Goal: Complete application form: Complete application form

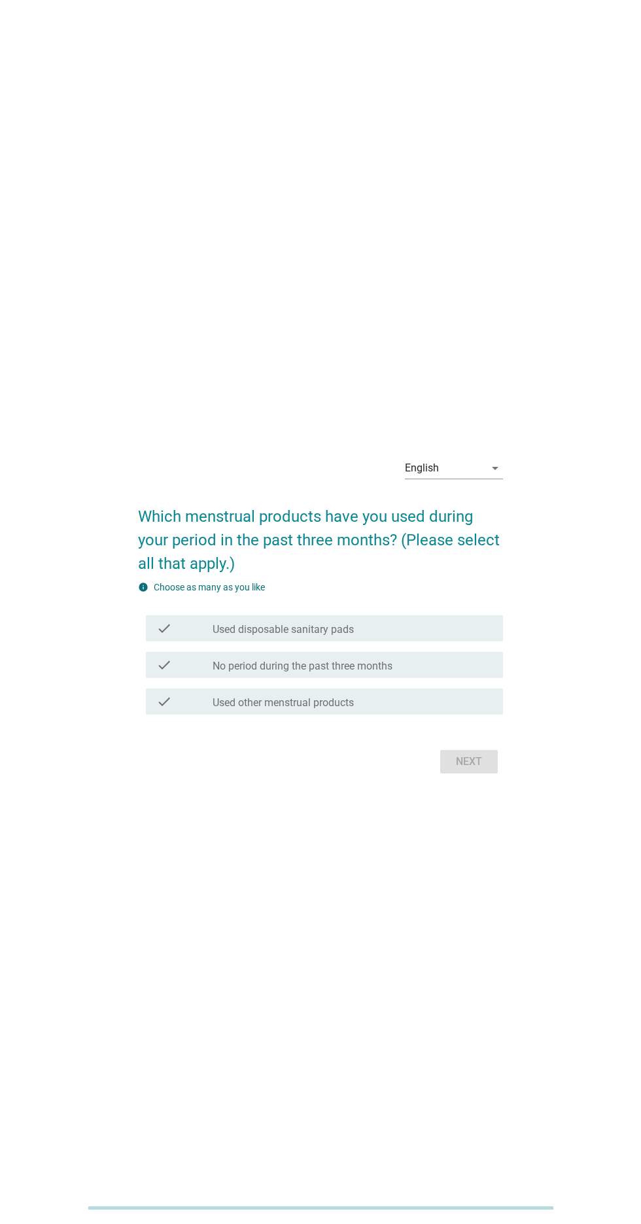
click at [483, 479] on div "English arrow_drop_down" at bounding box center [454, 468] width 98 height 21
click at [464, 571] on div "ภาษาไทย" at bounding box center [453, 559] width 77 height 31
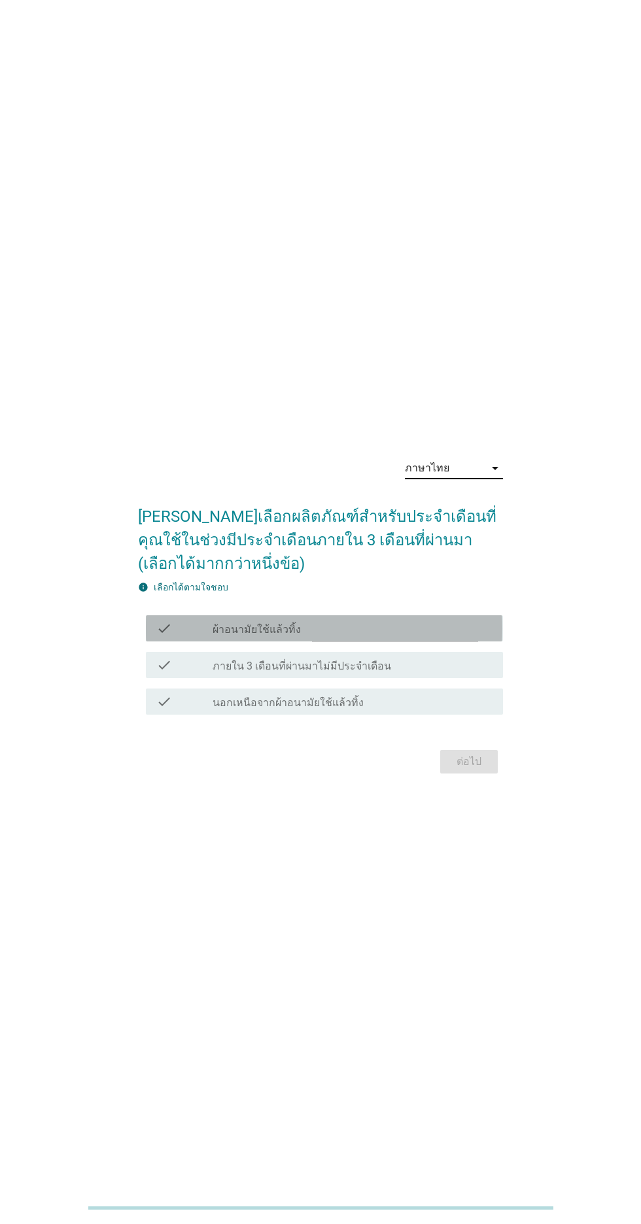
click at [468, 636] on div "check_box_outline_blank ผ้าอนามัยใช้แล้วทิ้ง" at bounding box center [352, 628] width 280 height 16
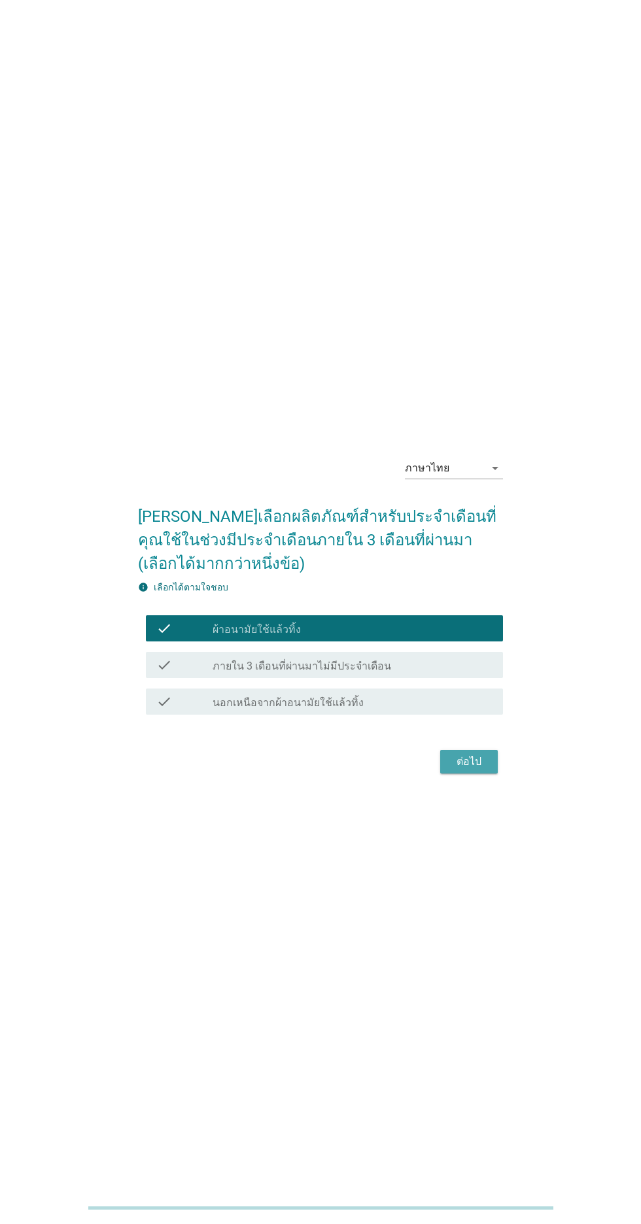
click at [471, 770] on div "ต่อไป" at bounding box center [468, 762] width 37 height 16
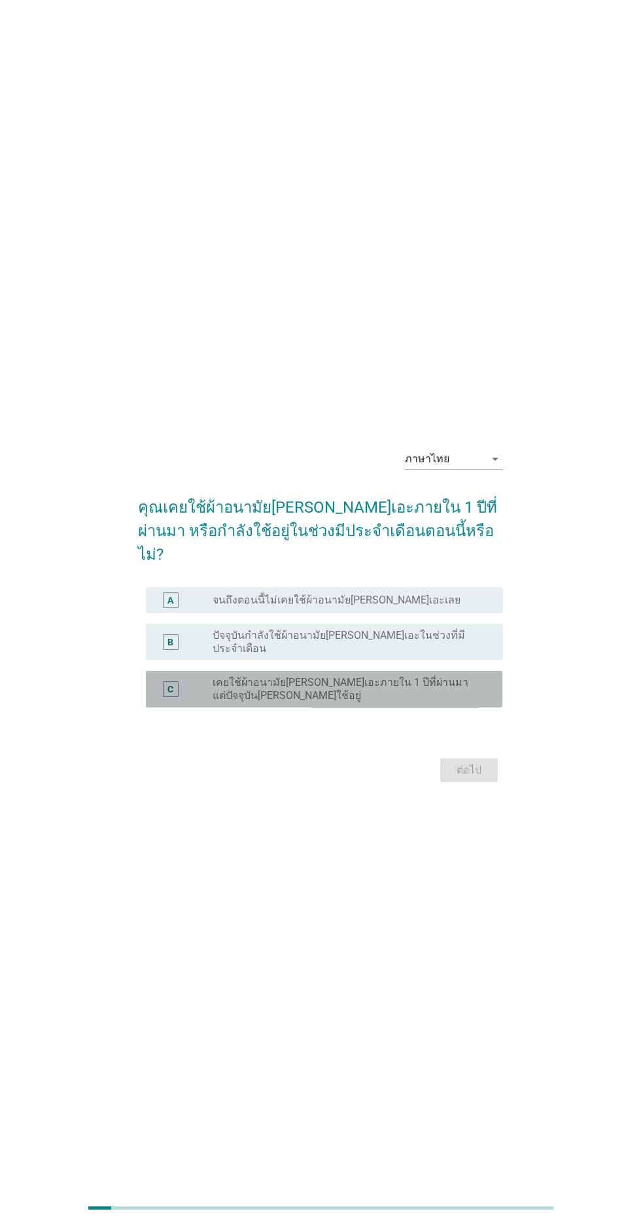
click at [467, 702] on label "เคยใช้ผ้าอนามัย[PERSON_NAME]เอะภายใน 1 ปีที่ผ่านมา แต่ปัจจุบัน[PERSON_NAME]ใช้อ…" at bounding box center [346, 689] width 269 height 26
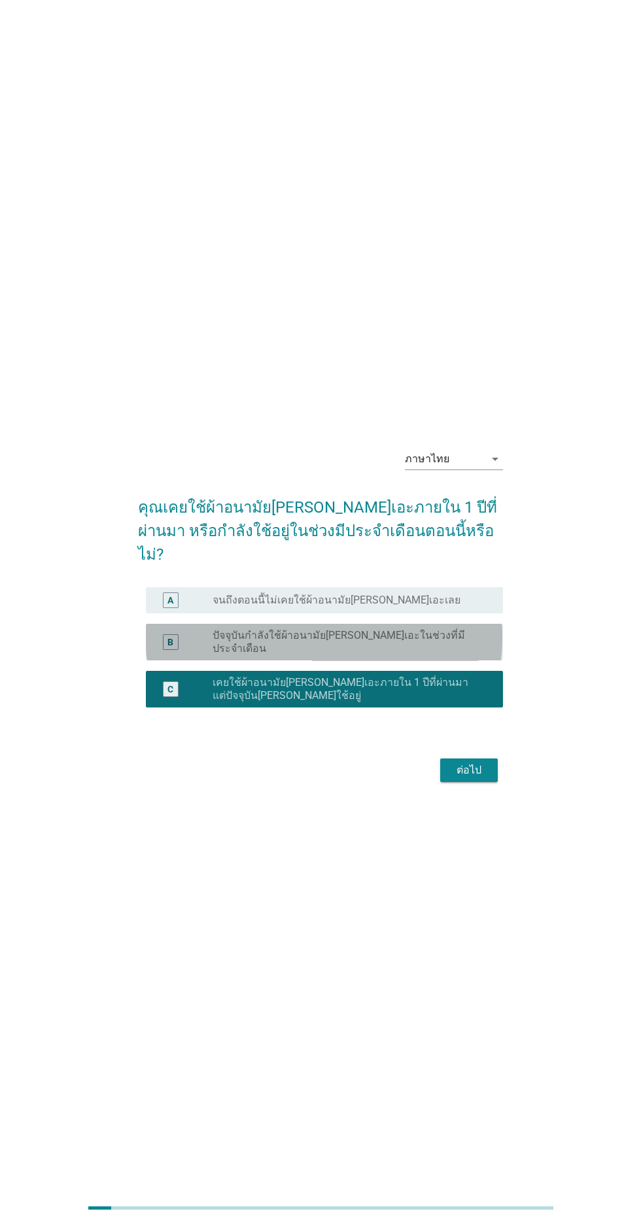
click at [486, 660] on div "B radio_button_unchecked ปัจจุบันกำลังใช้ผ้าอนามัย[PERSON_NAME]เอะในช่วงที่มีปร…" at bounding box center [324, 642] width 356 height 37
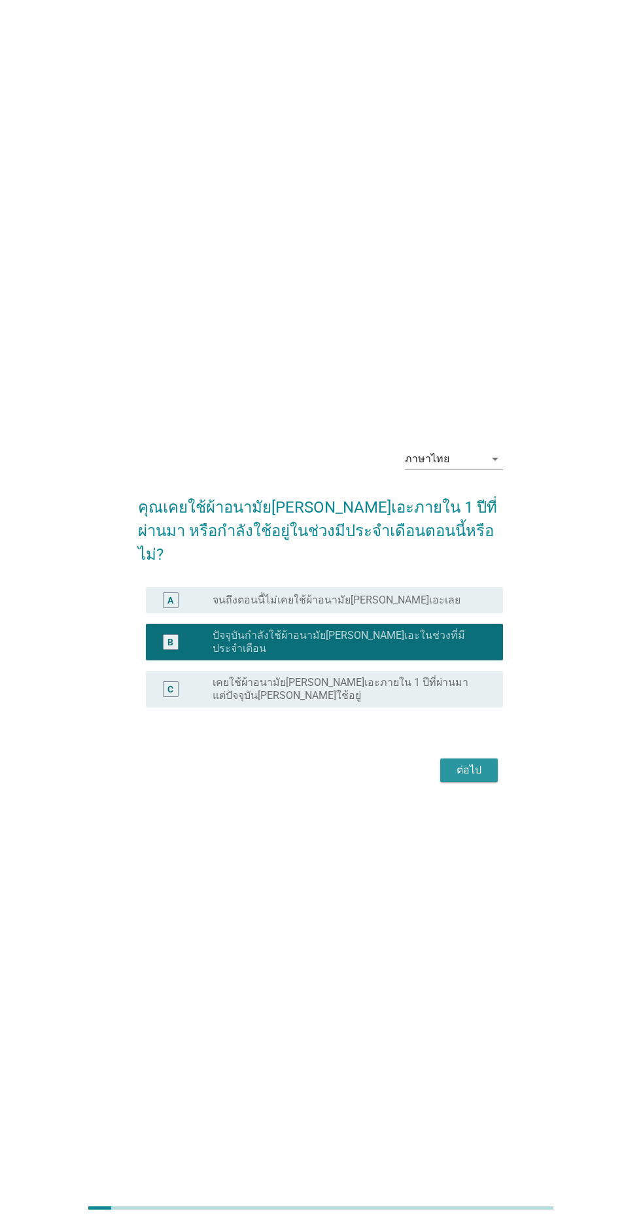
click at [484, 778] on div "ต่อไป" at bounding box center [468, 770] width 37 height 16
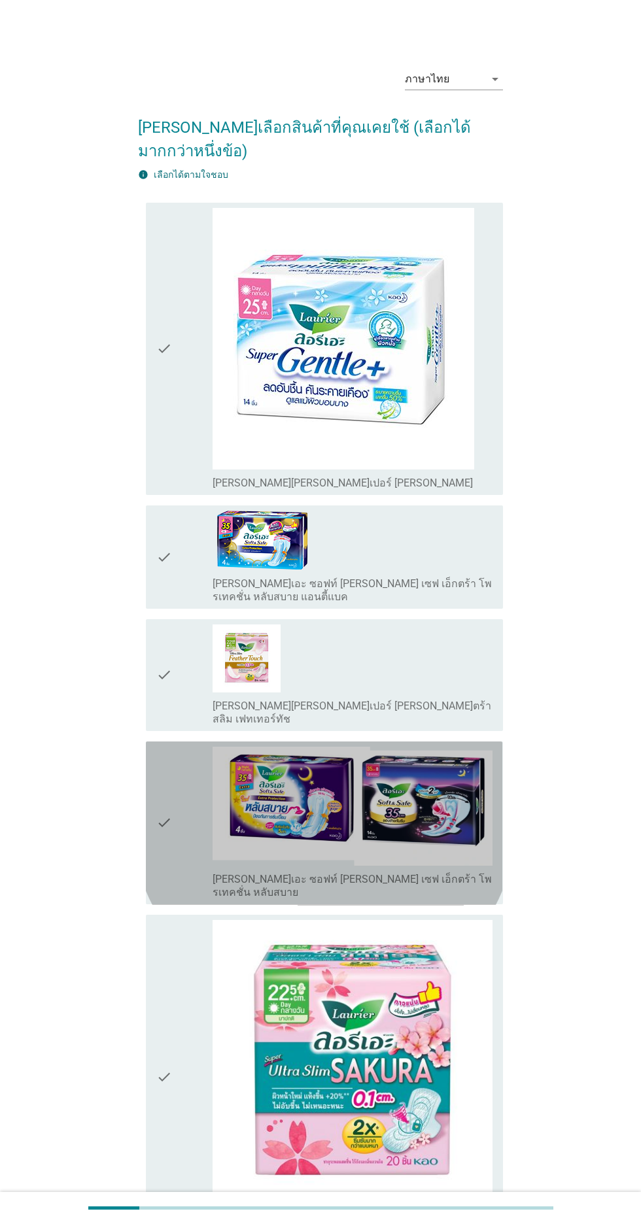
click at [479, 789] on img at bounding box center [352, 807] width 280 height 120
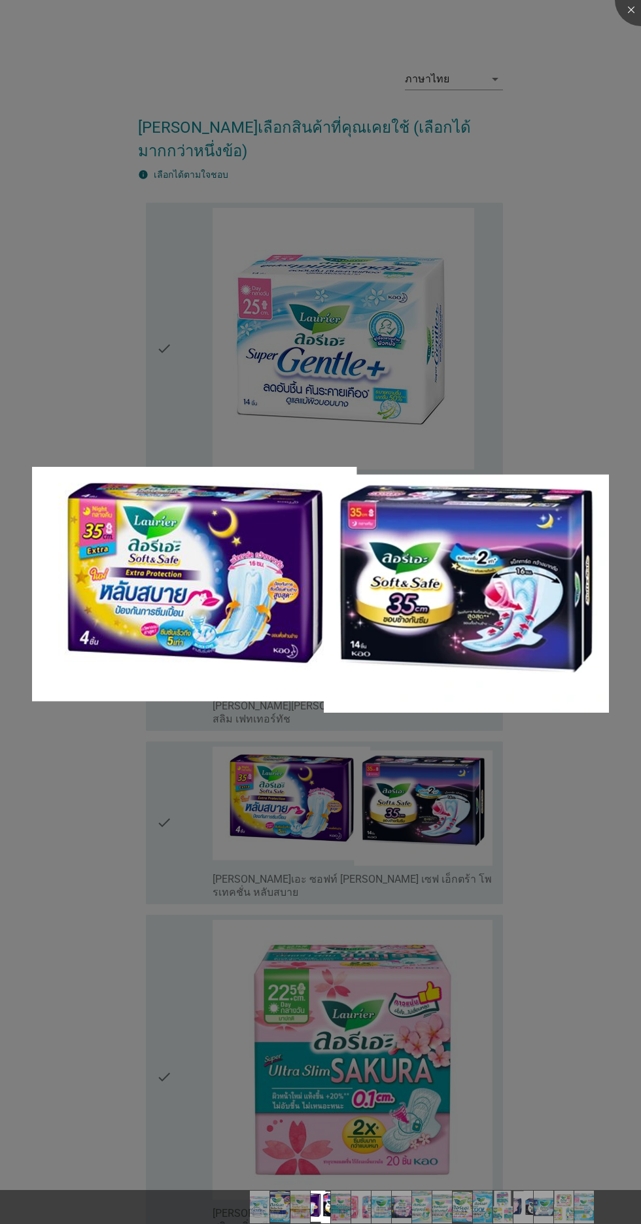
click at [551, 847] on div at bounding box center [320, 612] width 641 height 1224
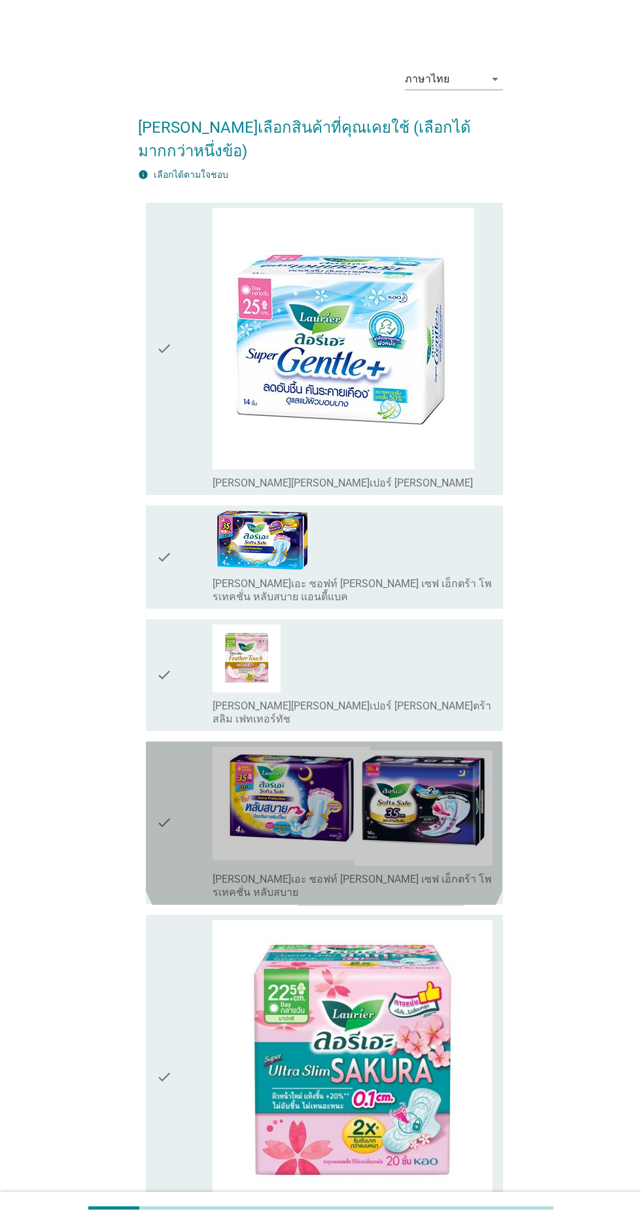
click at [169, 774] on icon "check" at bounding box center [164, 823] width 16 height 153
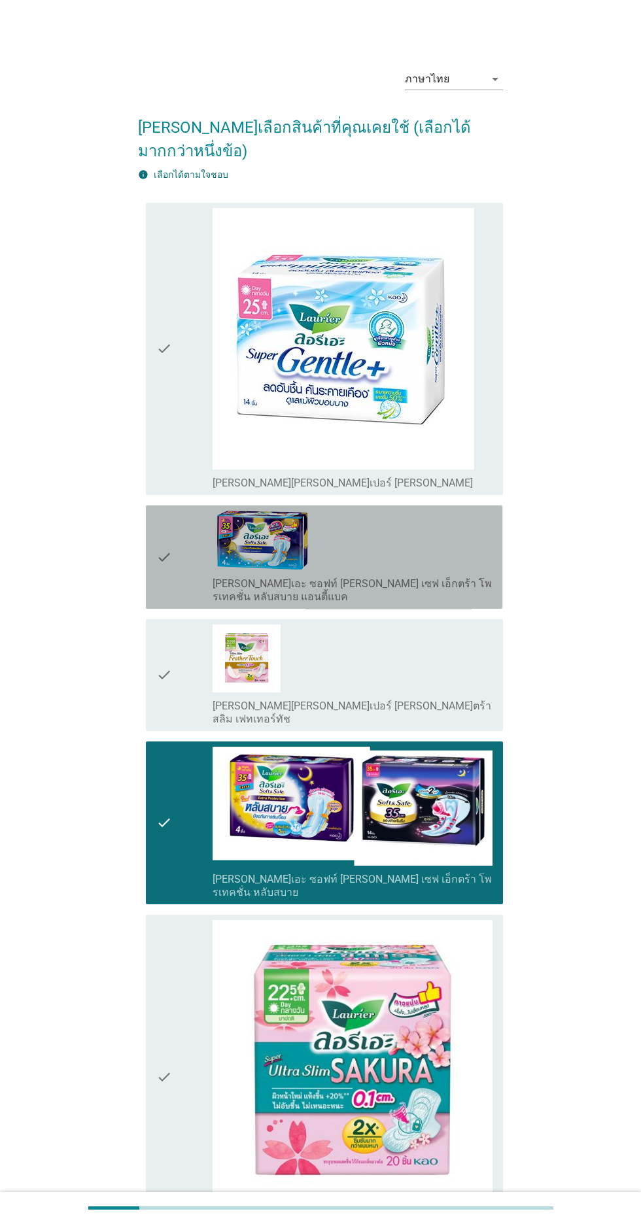
click at [167, 530] on icon "check" at bounding box center [164, 557] width 16 height 93
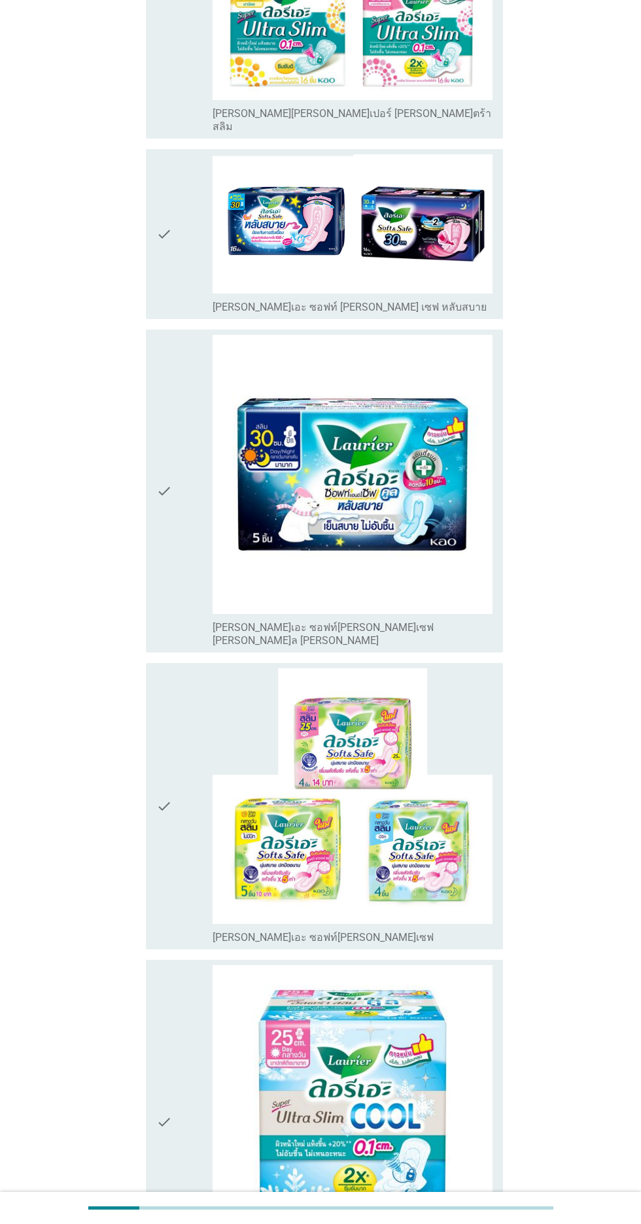
scroll to position [2992, 0]
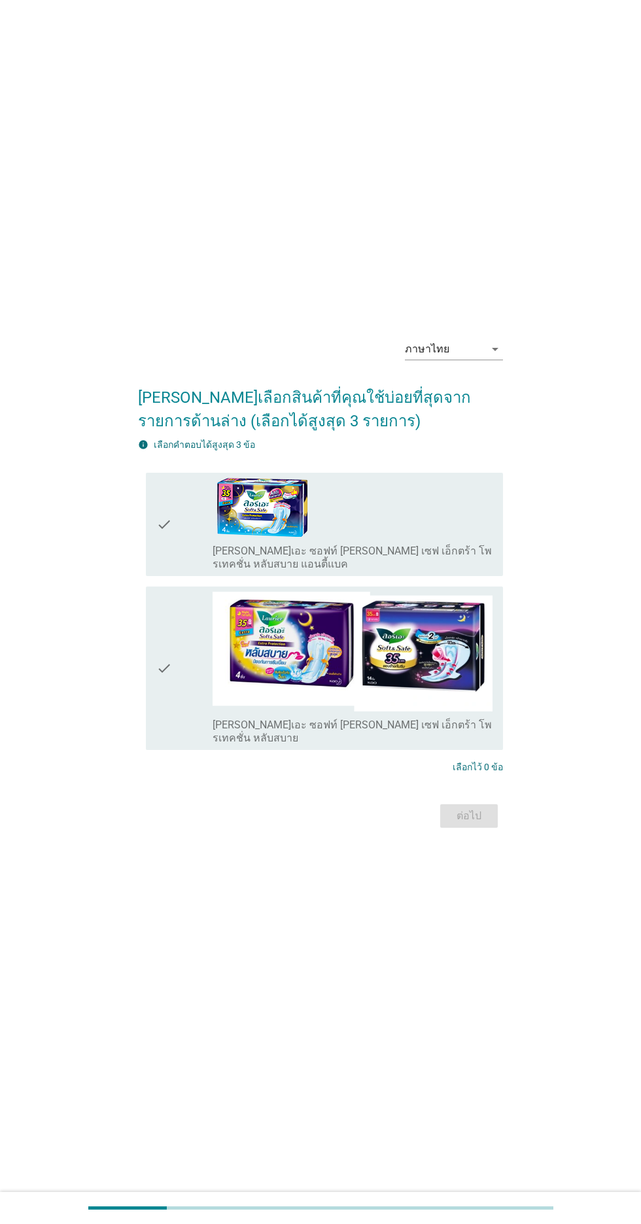
scroll to position [0, 0]
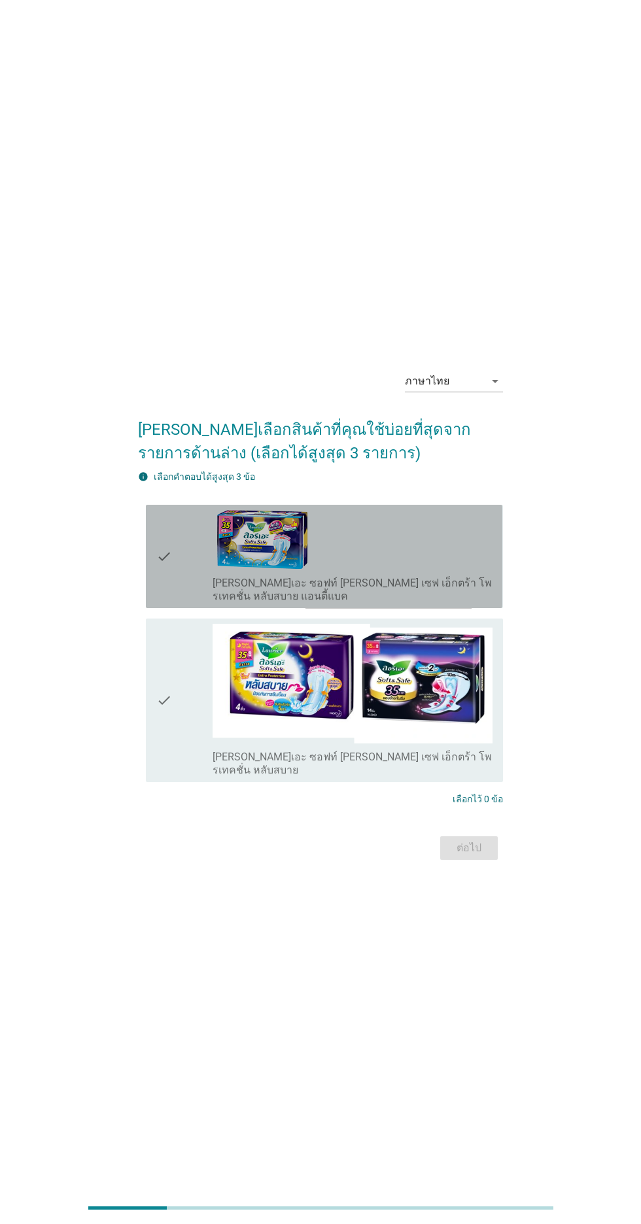
click at [163, 603] on icon "check" at bounding box center [164, 556] width 16 height 93
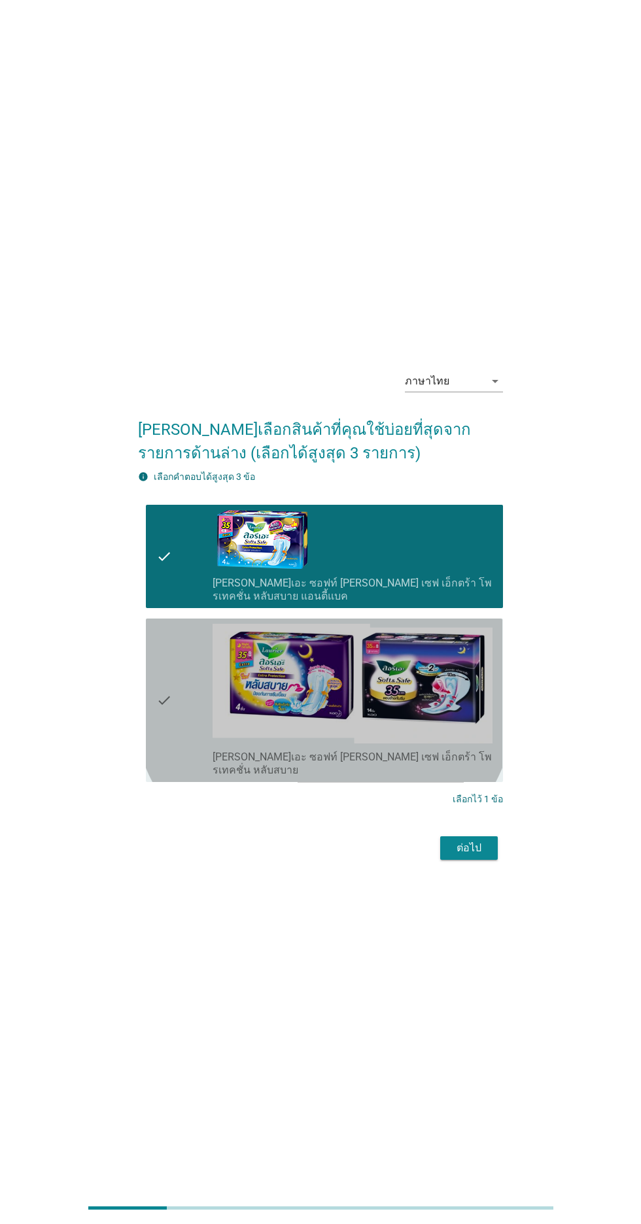
click at [169, 725] on icon "check" at bounding box center [164, 700] width 16 height 153
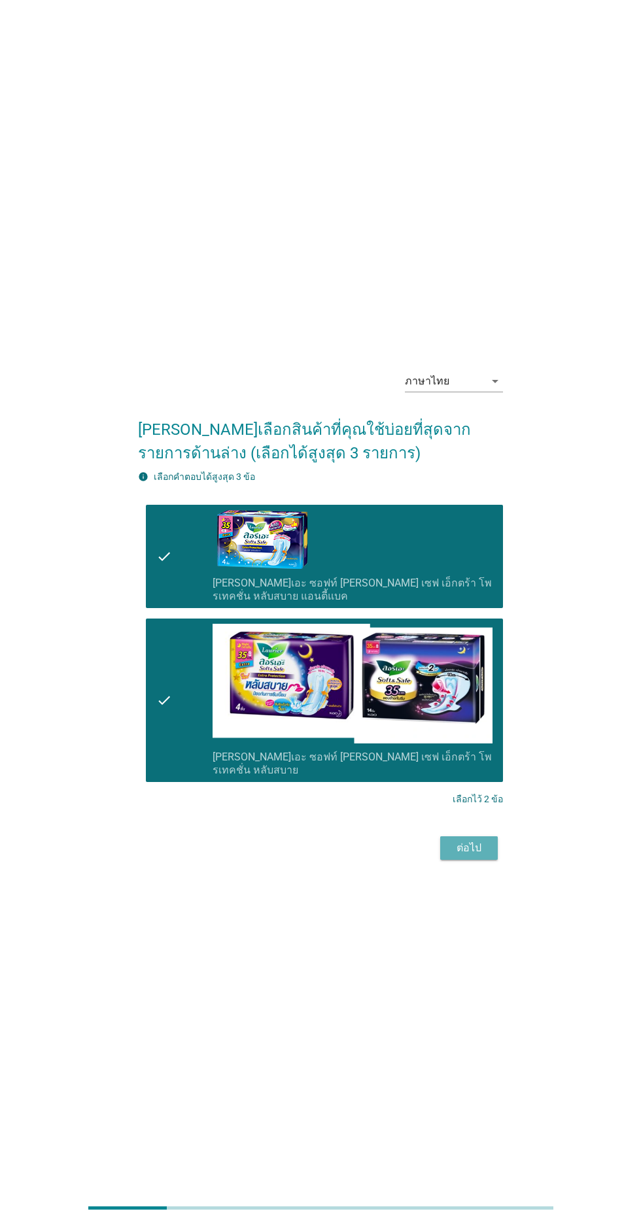
click at [464, 860] on button "ต่อไป" at bounding box center [469, 848] width 58 height 24
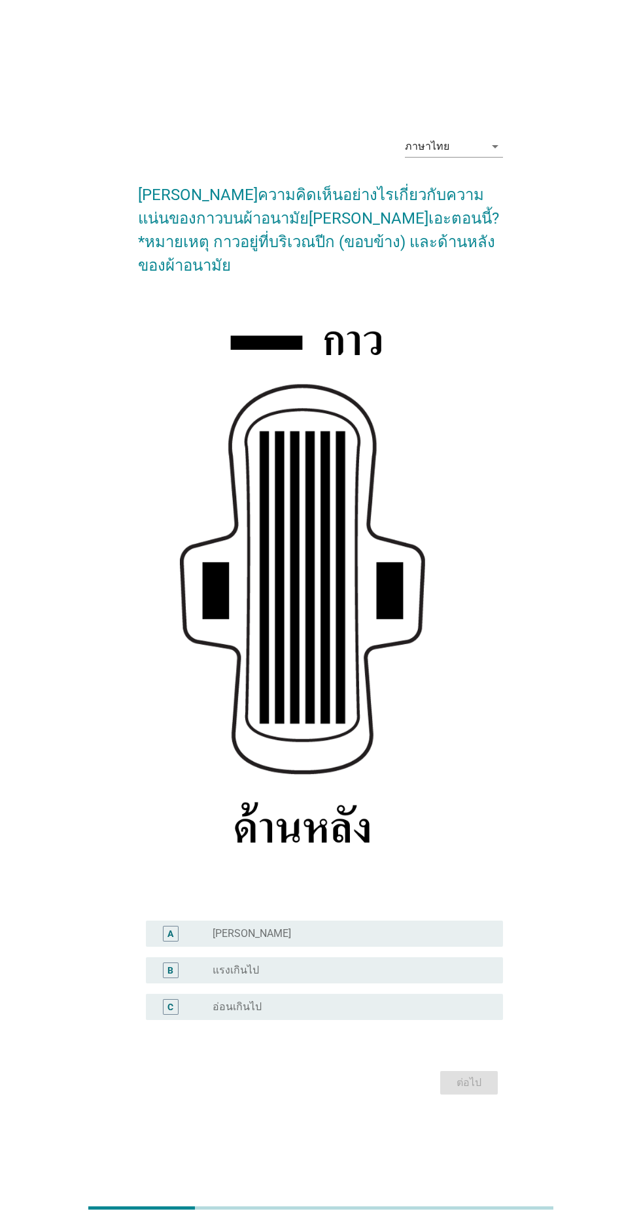
click at [442, 940] on div "radio_button_unchecked [PERSON_NAME]" at bounding box center [346, 933] width 269 height 13
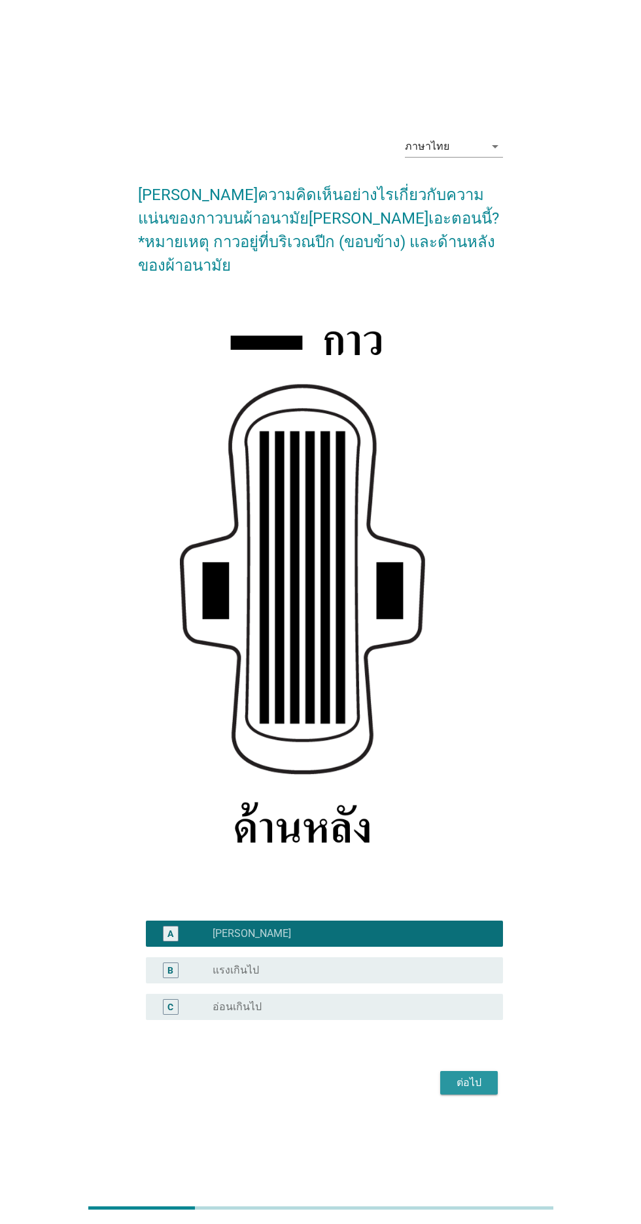
click at [473, 1094] on button "ต่อไป" at bounding box center [469, 1083] width 58 height 24
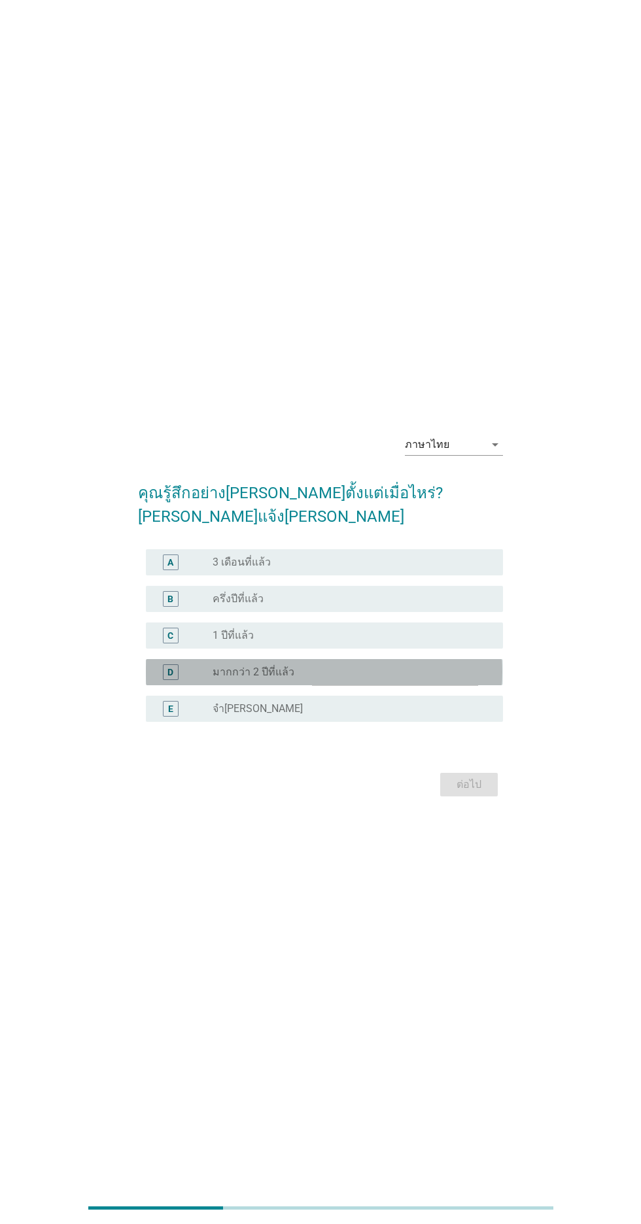
click at [447, 679] on div "radio_button_unchecked มากกว่า 2 ปีที่แล้ว" at bounding box center [346, 672] width 269 height 13
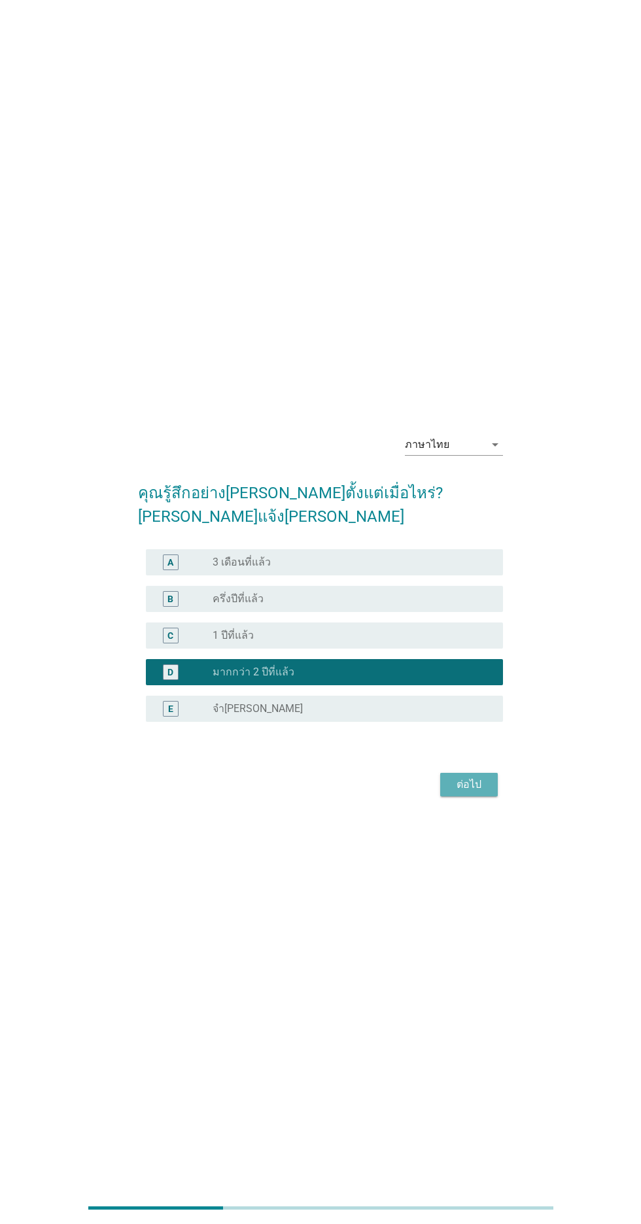
click at [463, 792] on div "ต่อไป" at bounding box center [468, 785] width 37 height 16
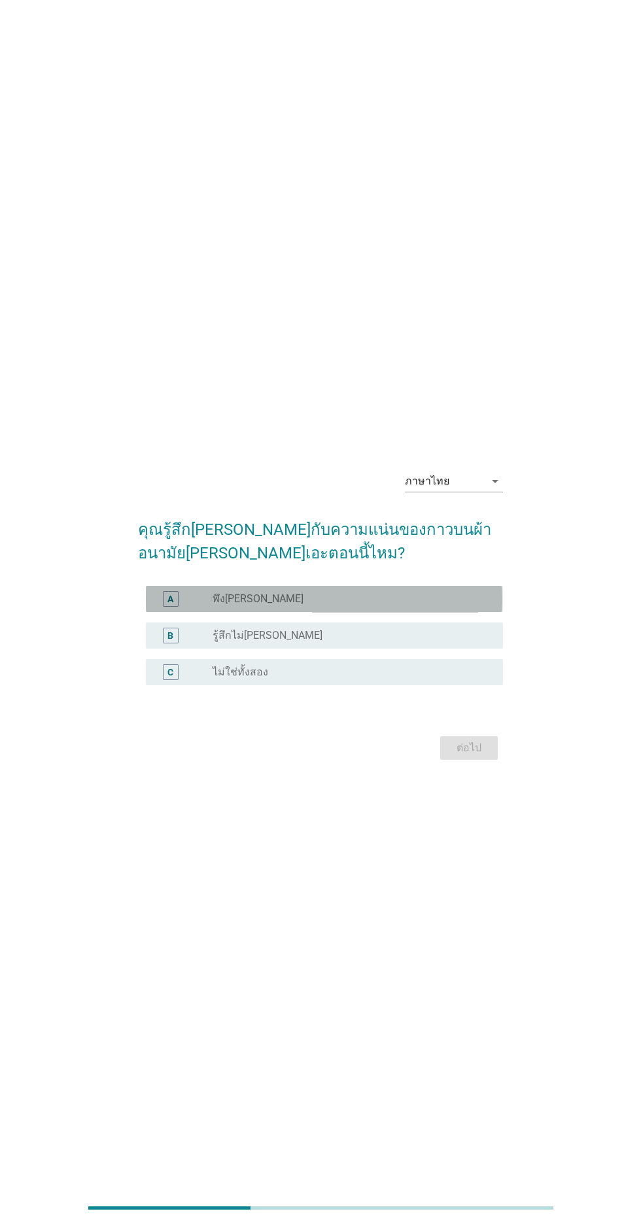
click at [458, 605] on div "radio_button_unchecked พึง[PERSON_NAME]" at bounding box center [346, 598] width 269 height 13
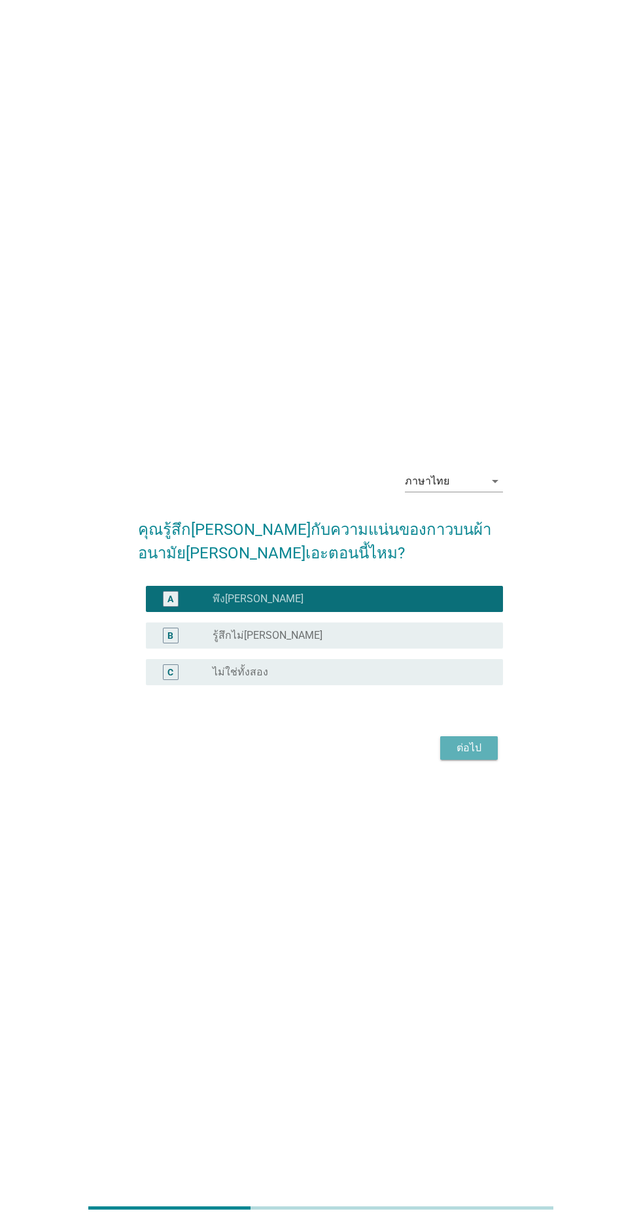
click at [466, 756] on div "ต่อไป" at bounding box center [468, 748] width 37 height 16
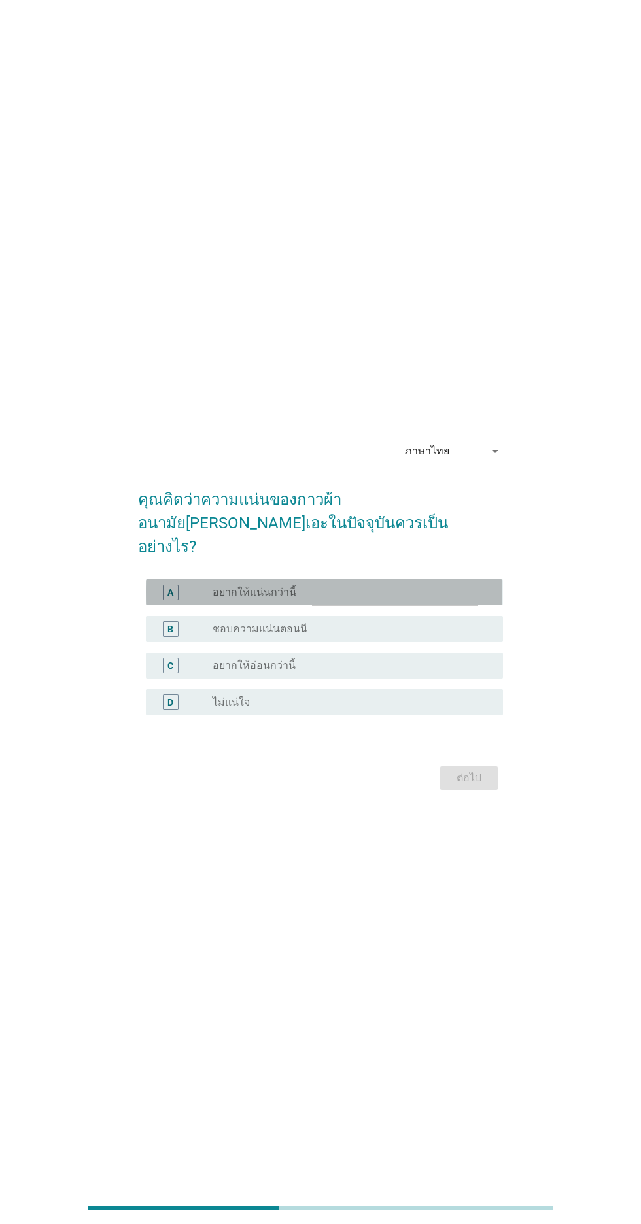
click at [469, 599] on div "radio_button_unchecked อยากให้แน่นกว่านี้" at bounding box center [346, 592] width 269 height 13
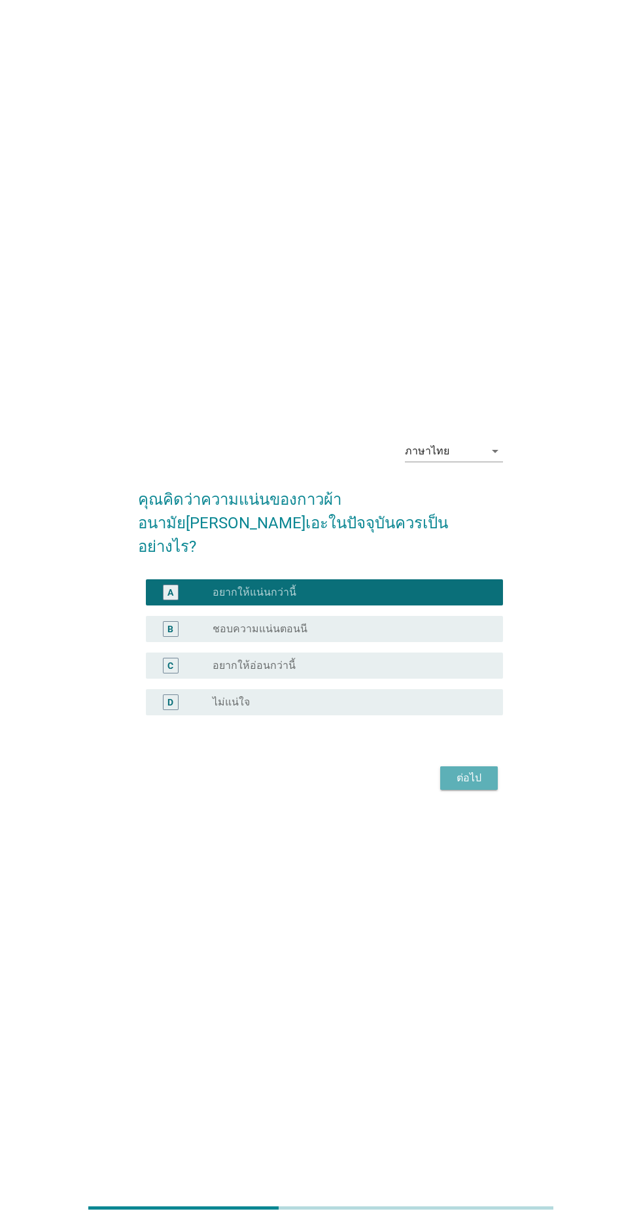
click at [475, 786] on div "ต่อไป" at bounding box center [468, 778] width 37 height 16
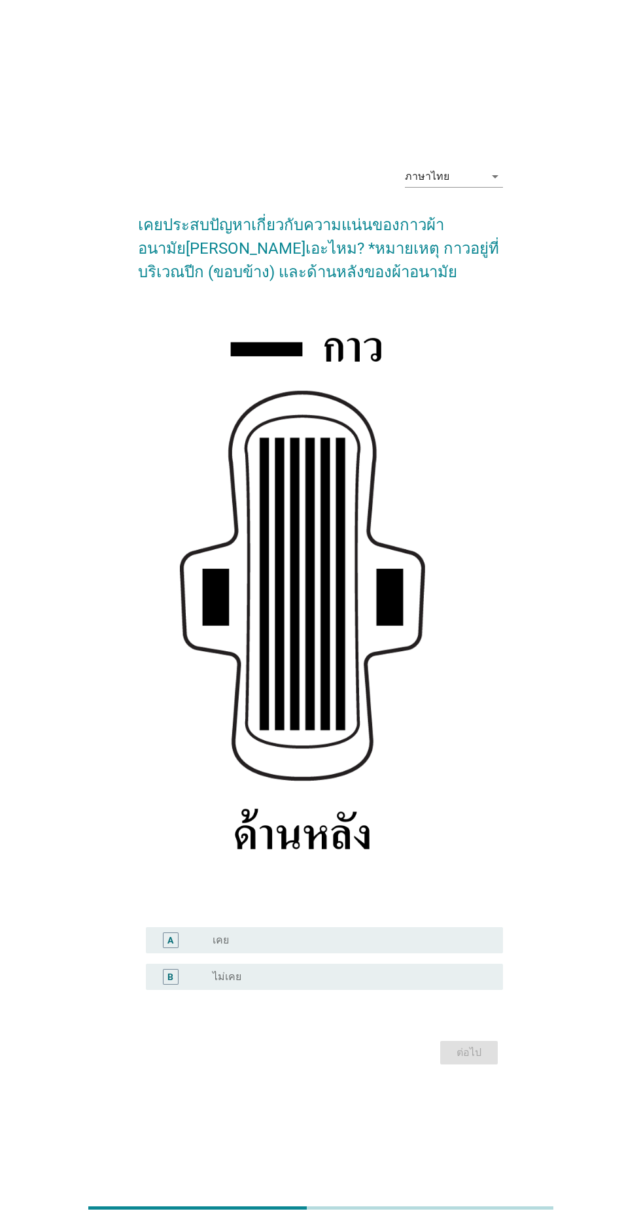
click at [360, 947] on div "radio_button_unchecked เคย" at bounding box center [346, 940] width 269 height 13
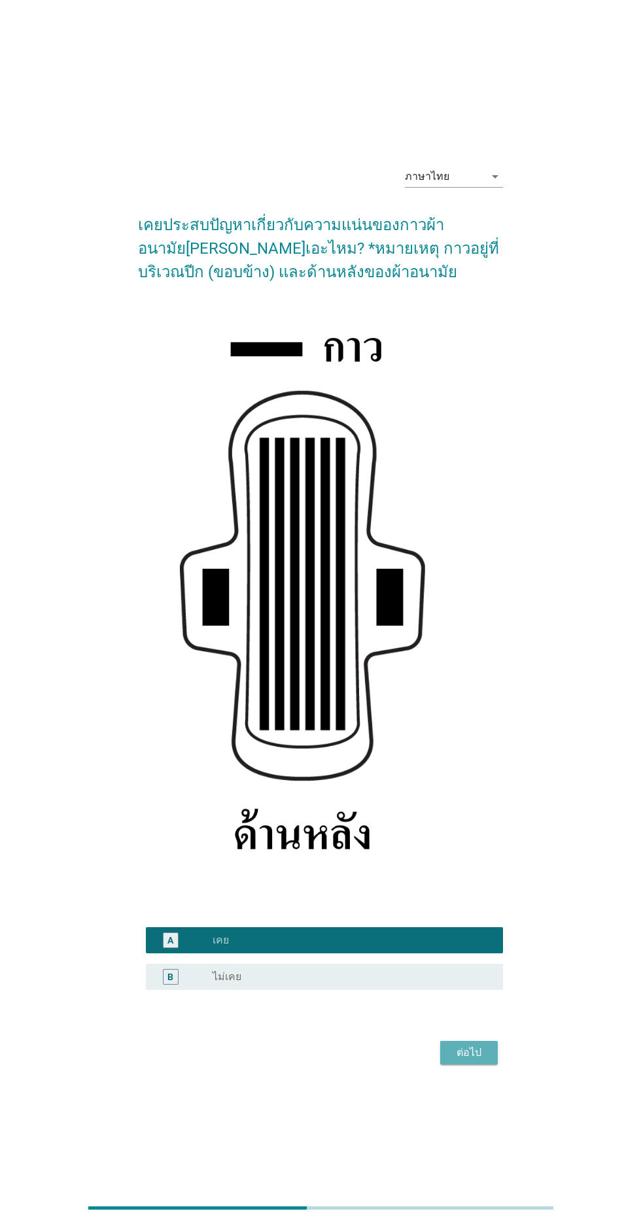
click at [469, 1060] on div "ต่อไป" at bounding box center [468, 1053] width 37 height 16
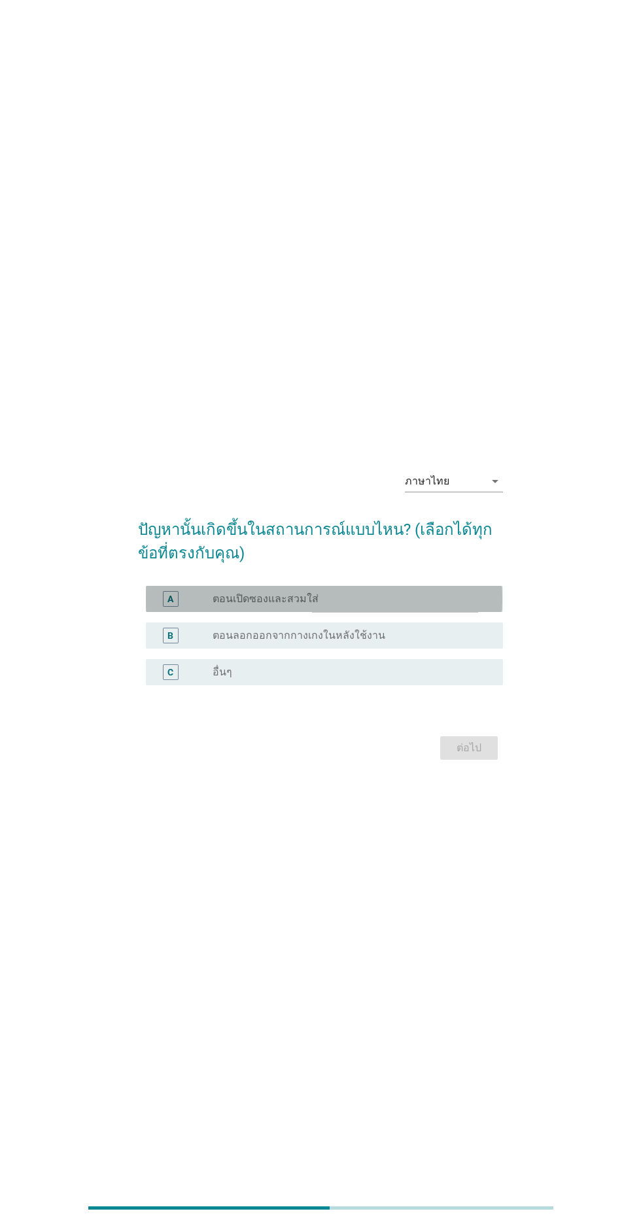
click at [473, 605] on div "radio_button_unchecked ตอนเปิดซองและสวมใส่" at bounding box center [346, 598] width 269 height 13
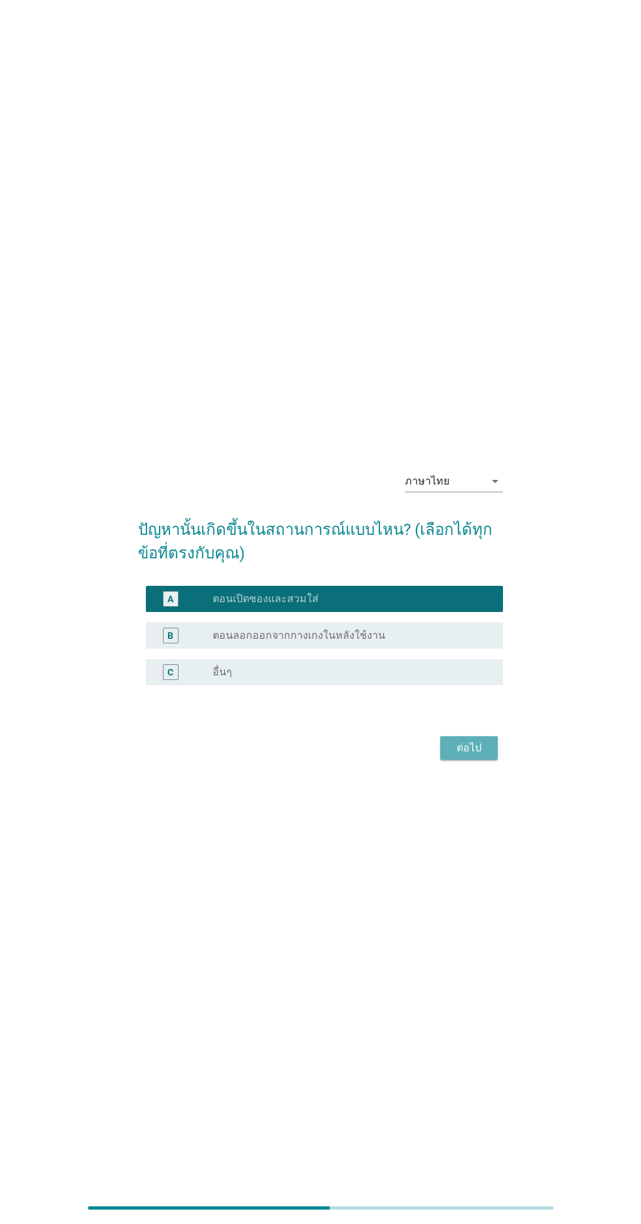
click at [471, 756] on div "ต่อไป" at bounding box center [468, 748] width 37 height 16
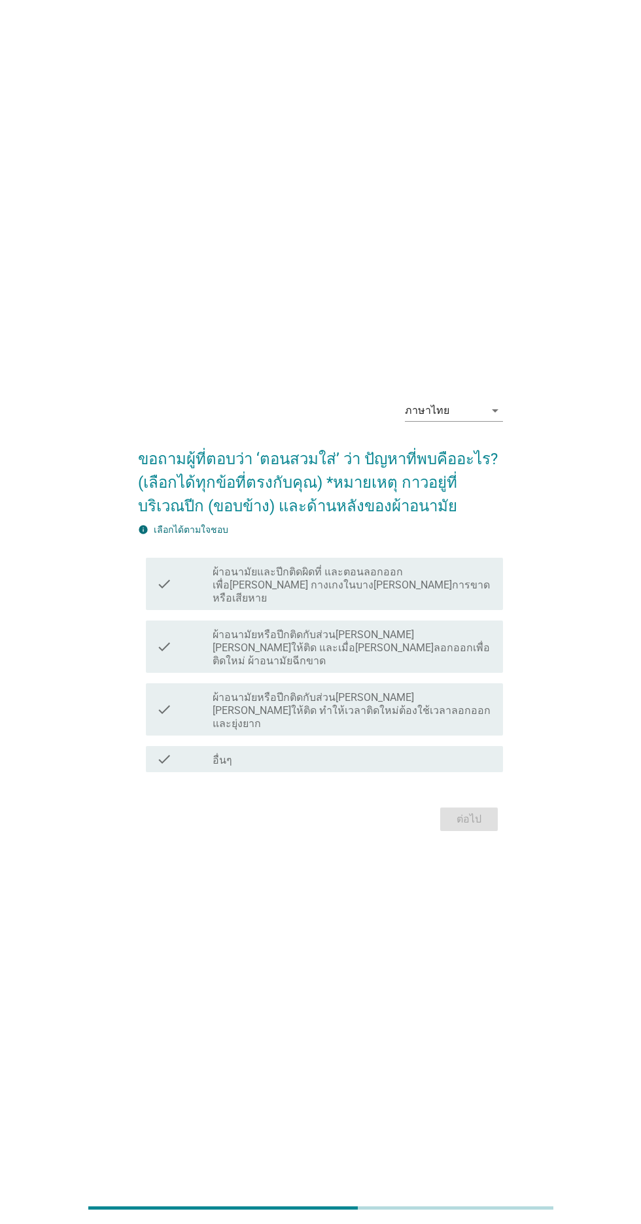
click at [485, 605] on label "ผ้าอนามัยและปีกติดผิดที่ และตอนลอกออกเพื่อ[PERSON_NAME] กางเกงในบาง[PERSON_NAME…" at bounding box center [352, 585] width 280 height 39
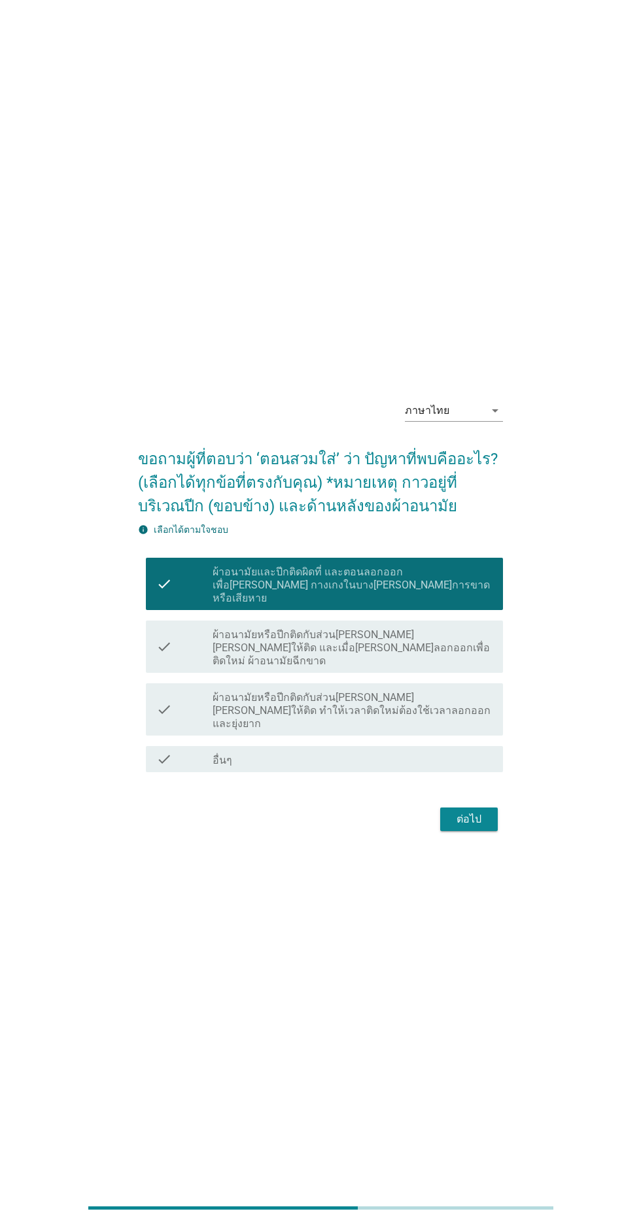
click at [477, 668] on label "ผ้าอนามัยหรือปีกติดกับส่วน[PERSON_NAME][PERSON_NAME]ให้ติด และเมื่อ[PERSON_NAME…" at bounding box center [352, 647] width 280 height 39
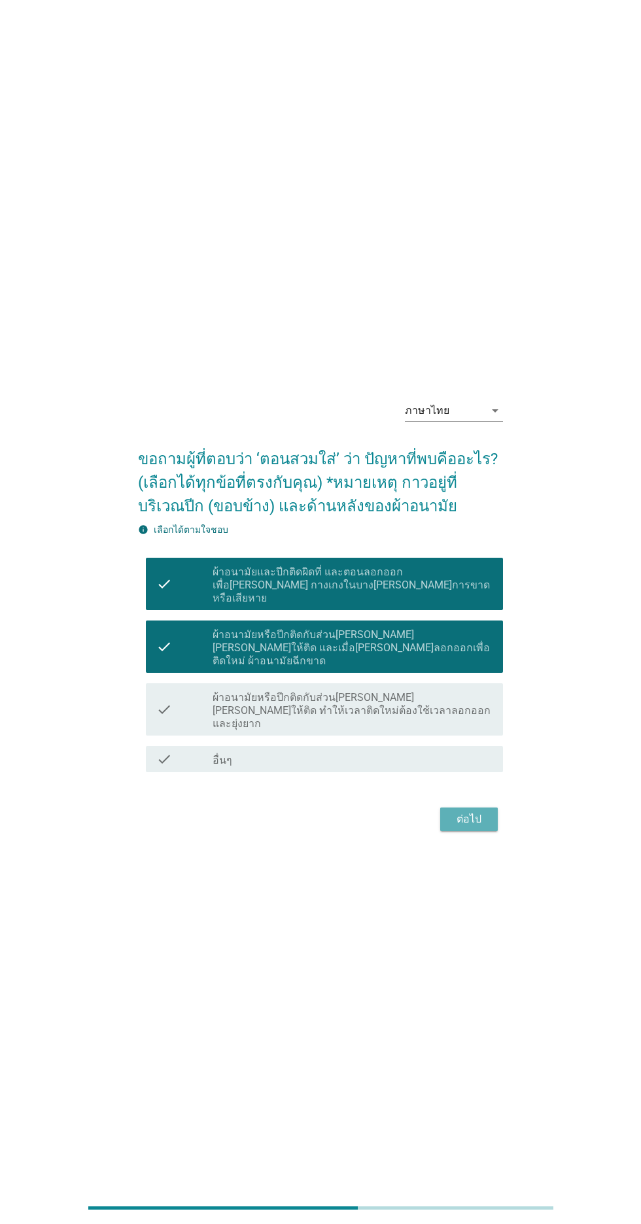
click at [481, 827] on div "ต่อไป" at bounding box center [468, 819] width 37 height 16
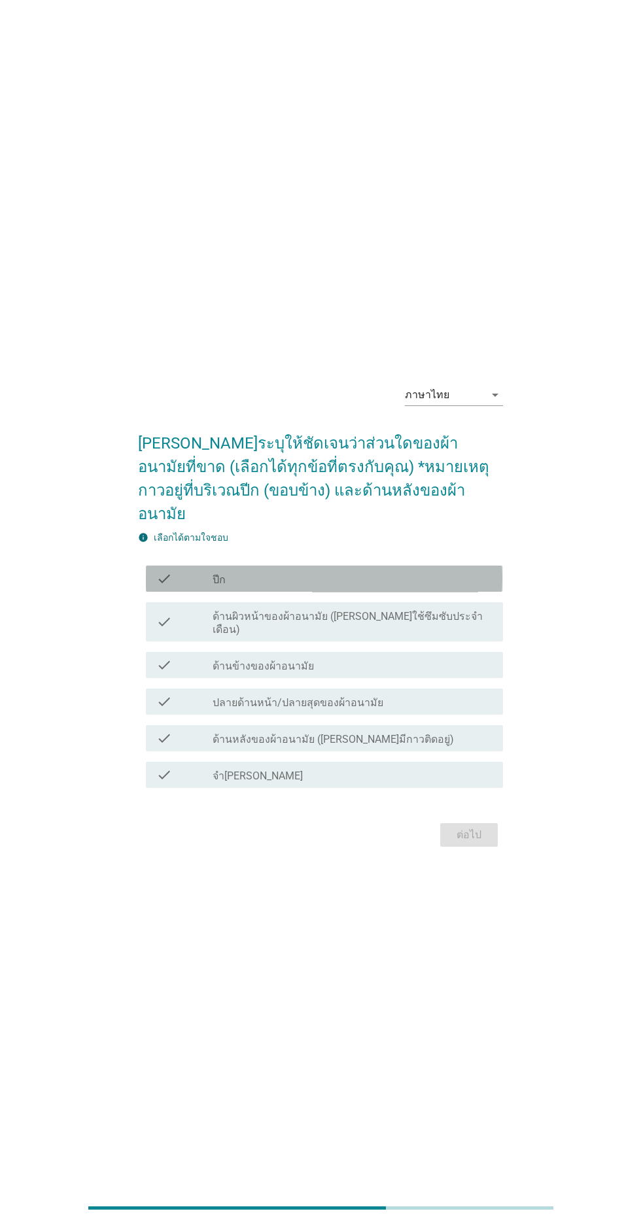
click at [481, 586] on div "check_box_outline_blank ปีก" at bounding box center [352, 579] width 280 height 16
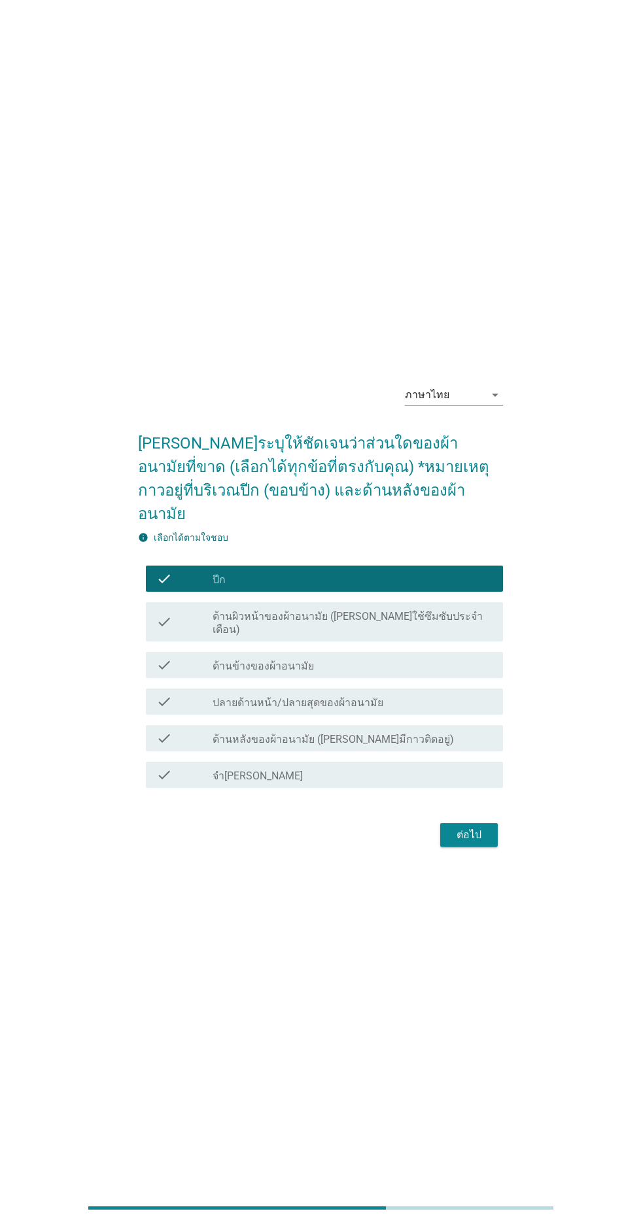
click at [460, 746] on div "check_box_outline_blank ด้านหลังของผ้าอนามัย ([PERSON_NAME]มีกาวติดอยู่)" at bounding box center [352, 738] width 280 height 16
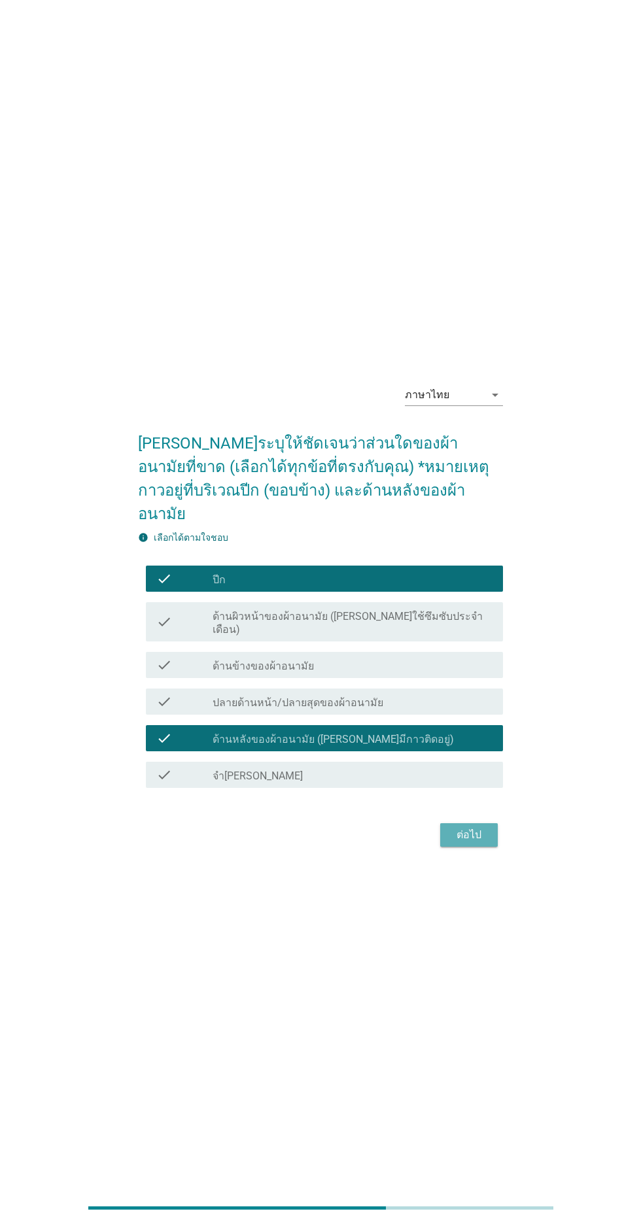
click at [471, 847] on button "ต่อไป" at bounding box center [469, 835] width 58 height 24
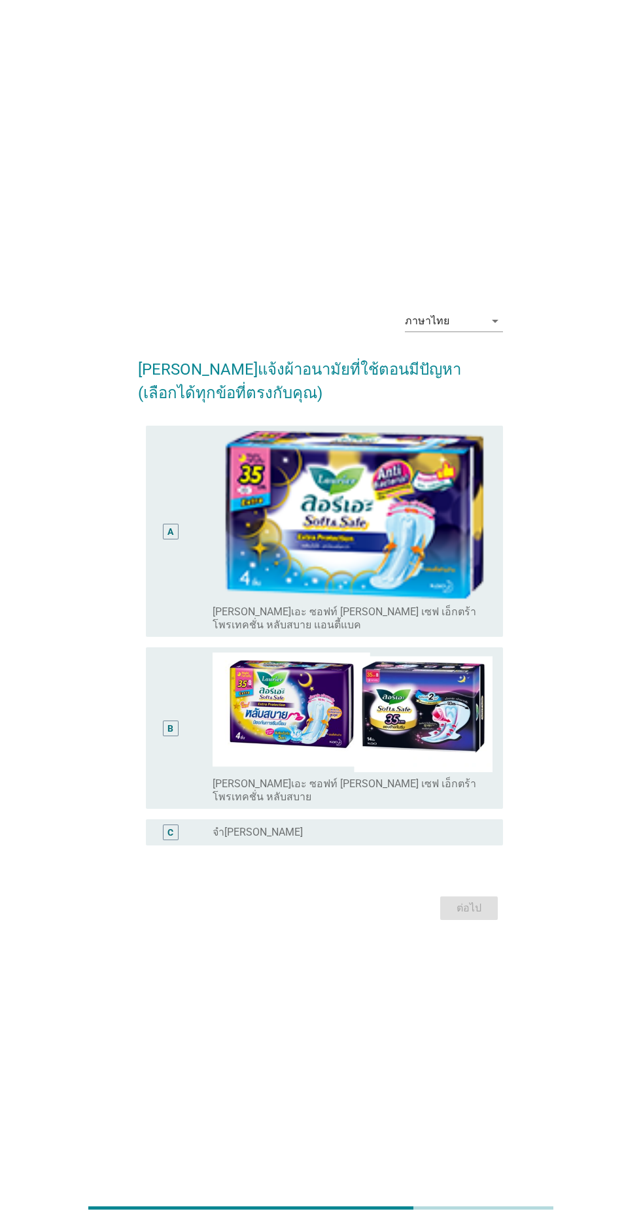
click at [179, 794] on div "B" at bounding box center [170, 727] width 28 height 151
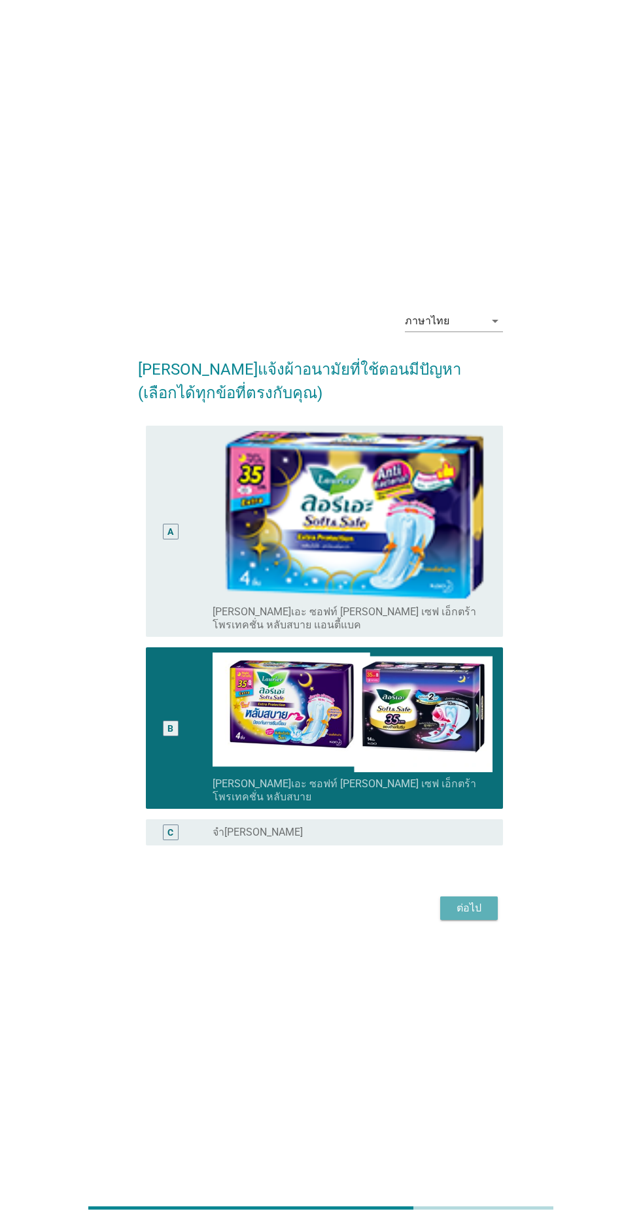
click at [481, 916] on div "ต่อไป" at bounding box center [468, 908] width 37 height 16
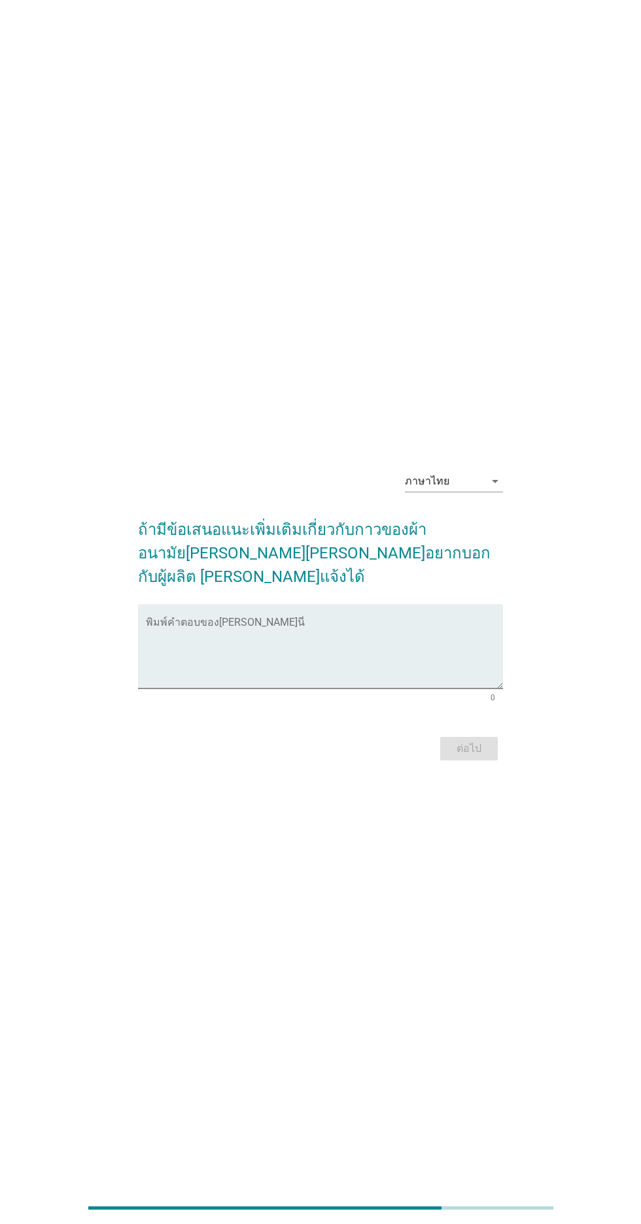
click at [454, 688] on textarea "พิมพ์คำตอบของคุณ ที่นี่" at bounding box center [324, 654] width 356 height 69
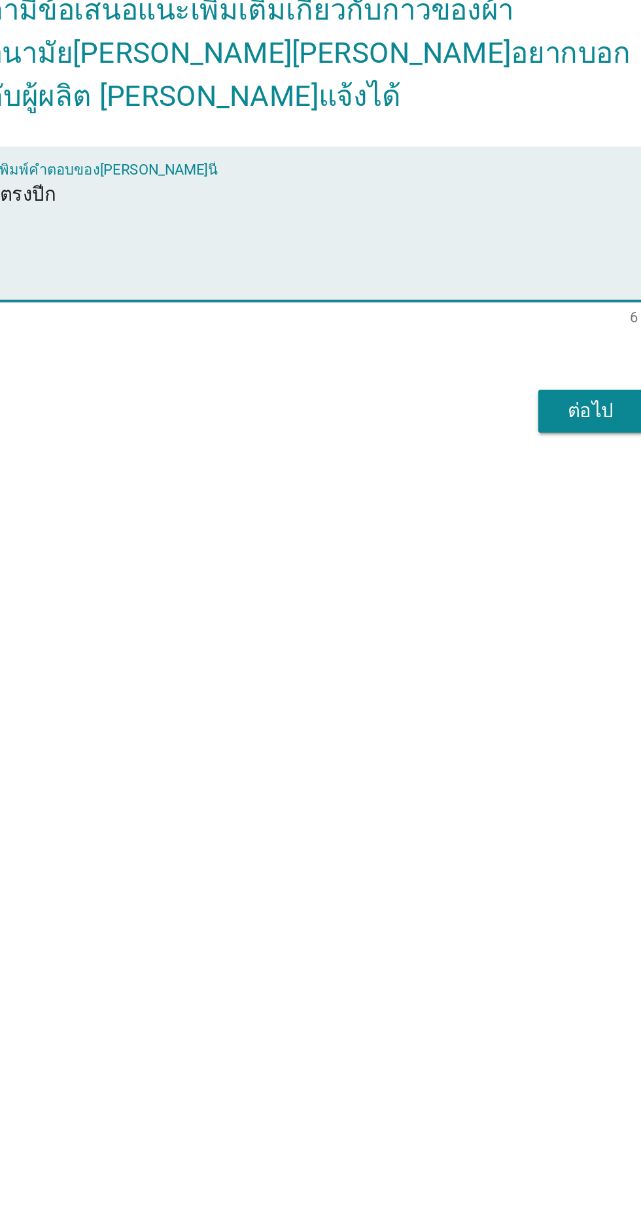
type textarea "ตรงปีกก"
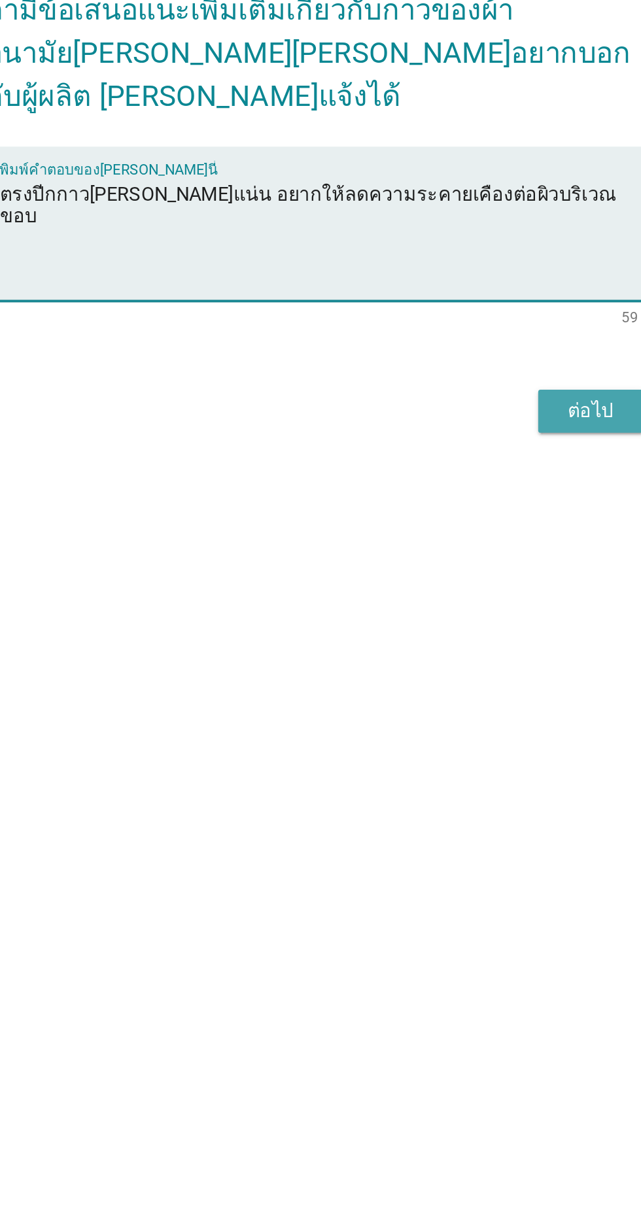
type textarea "ตรงปีกกาว[PERSON_NAME]แน่น อยากให้ลดความระคายเคืองต่อผิวบริเวณขอบ"
click at [477, 756] on div "ต่อไป" at bounding box center [468, 749] width 37 height 16
